Goal: Check status: Check status

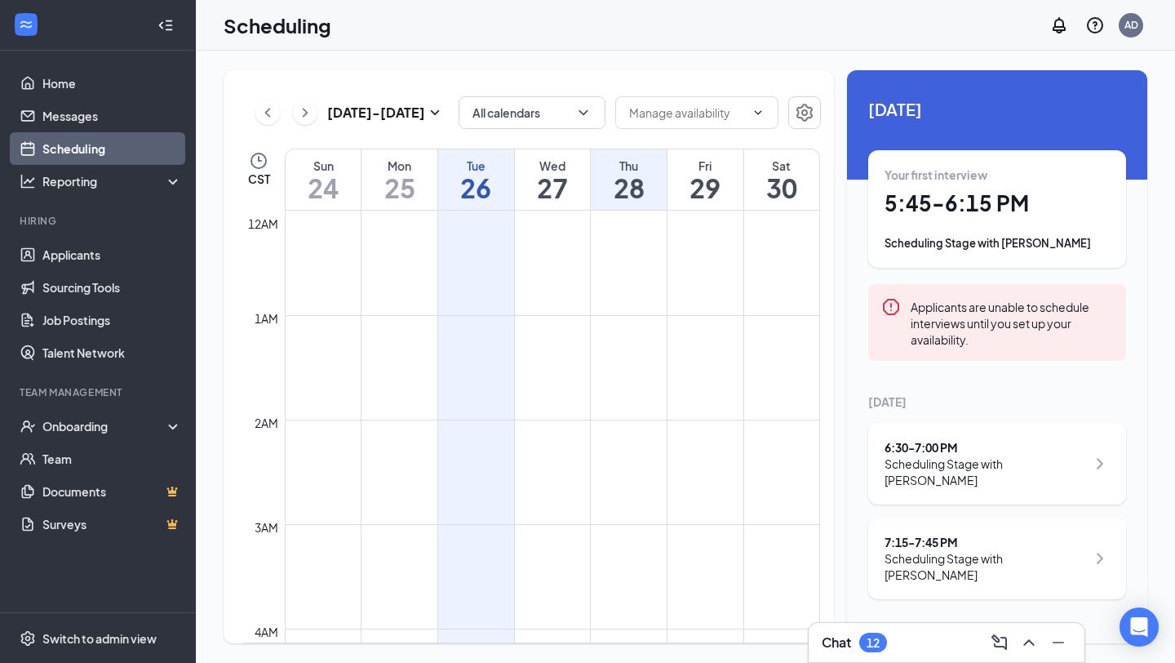
scroll to position [794, 0]
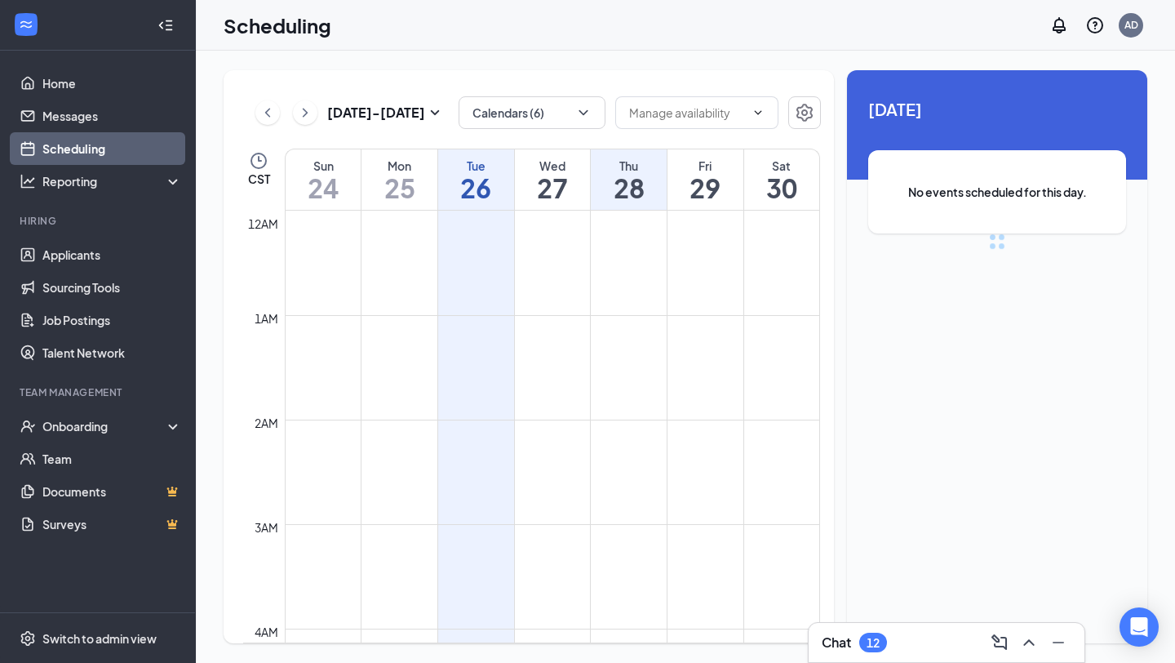
scroll to position [802, 0]
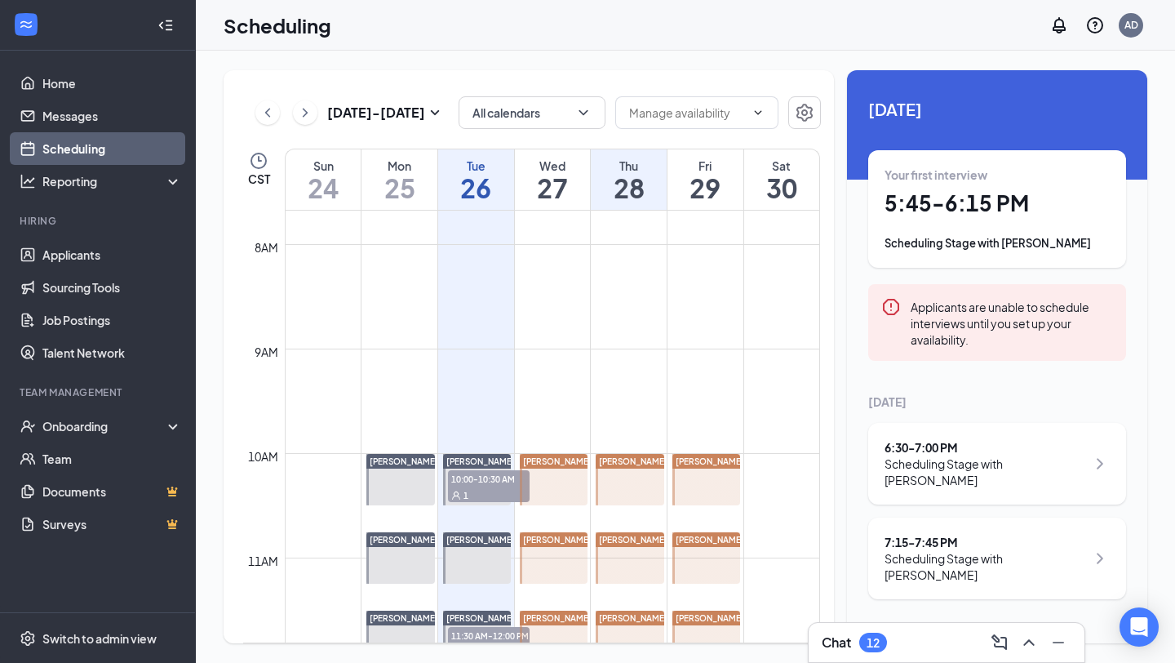
click at [640, 181] on h1 "28" at bounding box center [629, 188] width 76 height 28
click at [697, 202] on h1 "29" at bounding box center [706, 188] width 76 height 28
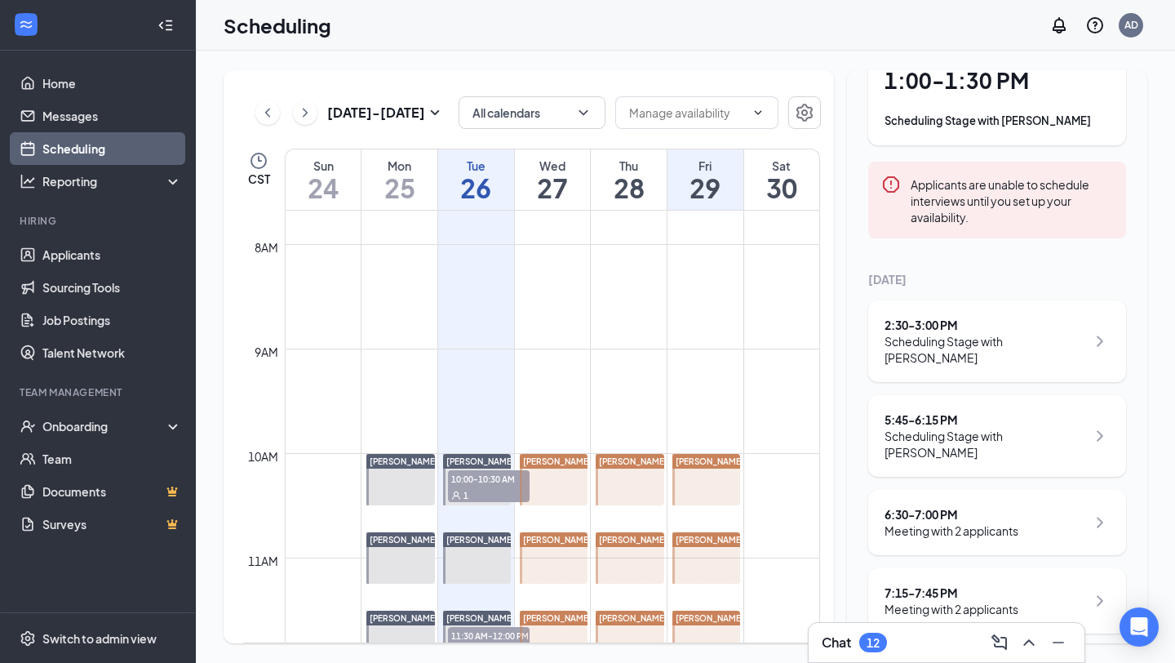
click at [921, 646] on div "Chat 12" at bounding box center [947, 642] width 250 height 26
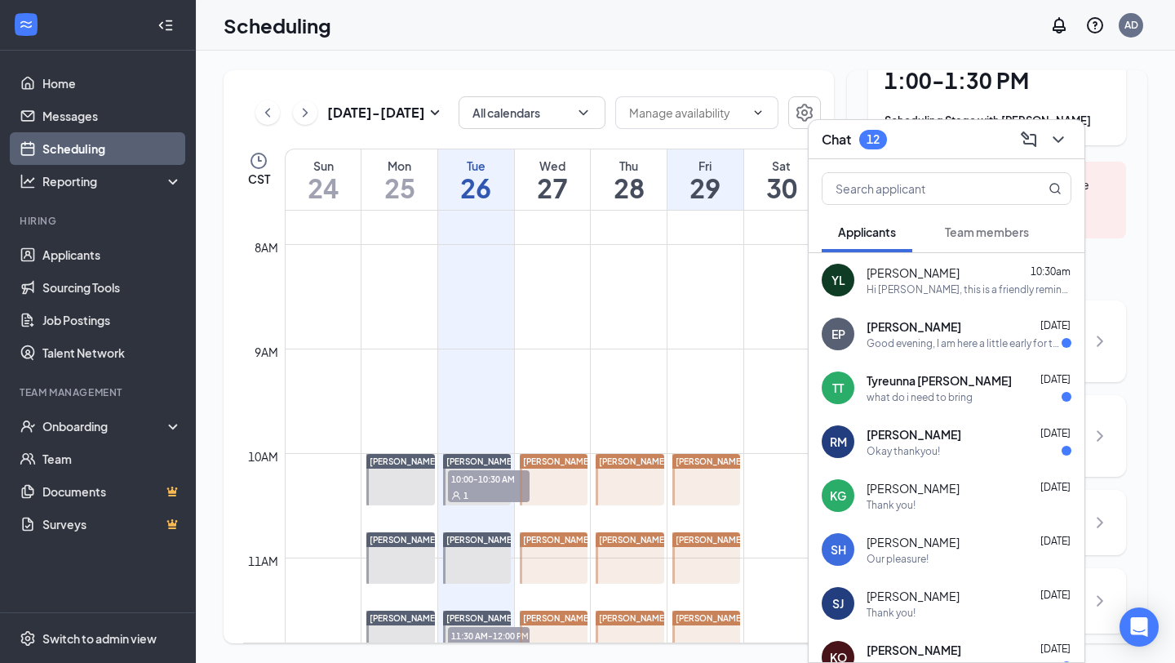
click at [894, 151] on div "Chat 12" at bounding box center [947, 138] width 250 height 25
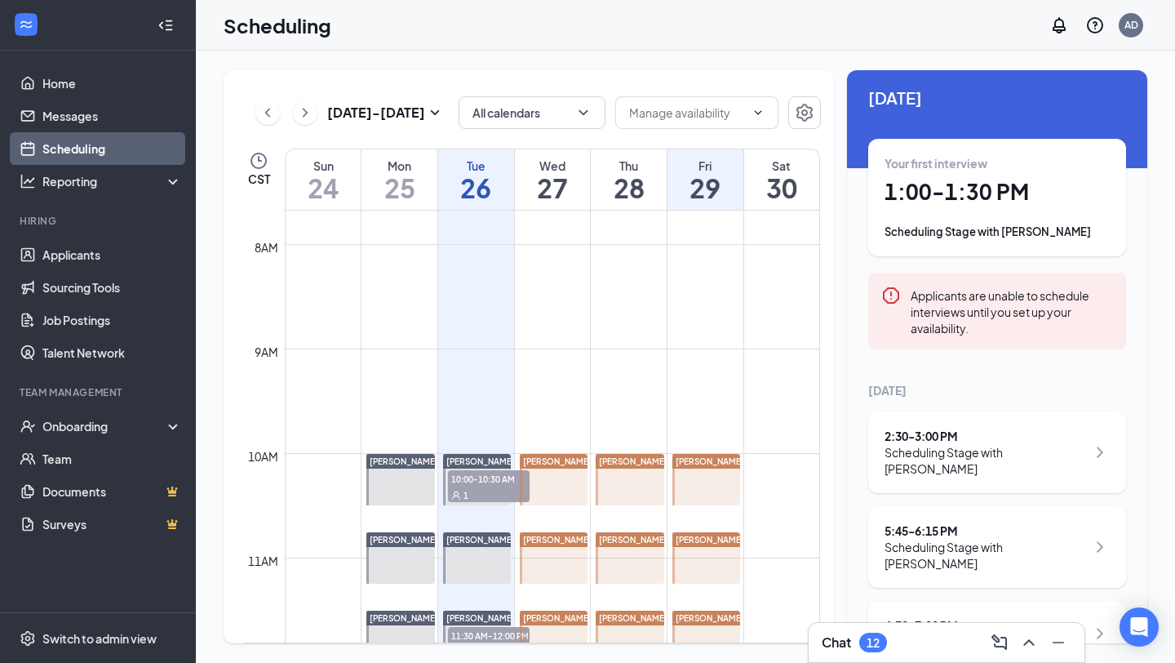
scroll to position [0, 0]
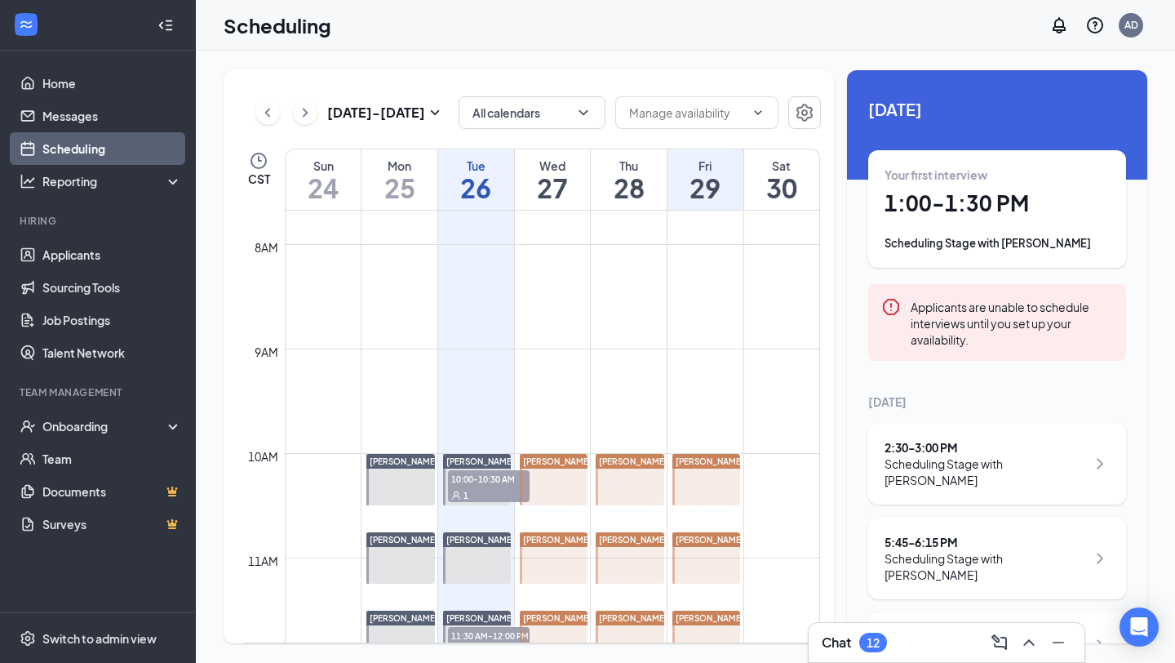
click at [693, 38] on div "Scheduling AD" at bounding box center [685, 25] width 979 height 51
